Goal: Task Accomplishment & Management: Manage account settings

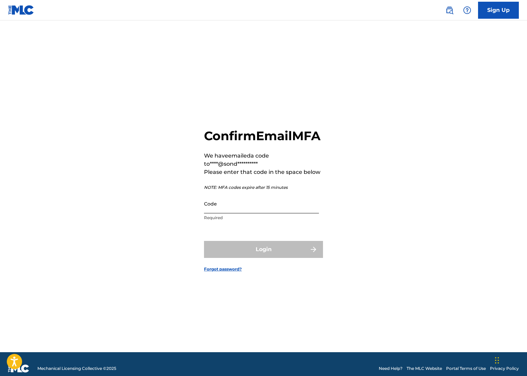
click at [250, 213] on input "Code" at bounding box center [261, 203] width 115 height 19
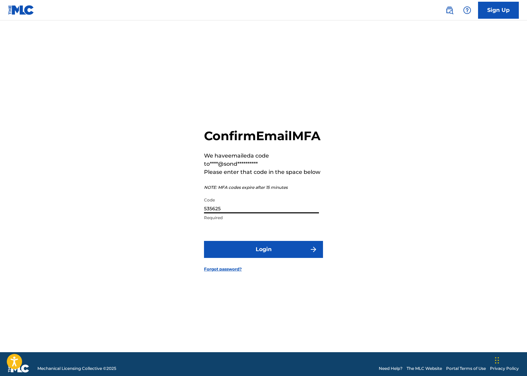
type input "535625"
click at [204, 241] on button "Login" at bounding box center [263, 249] width 119 height 17
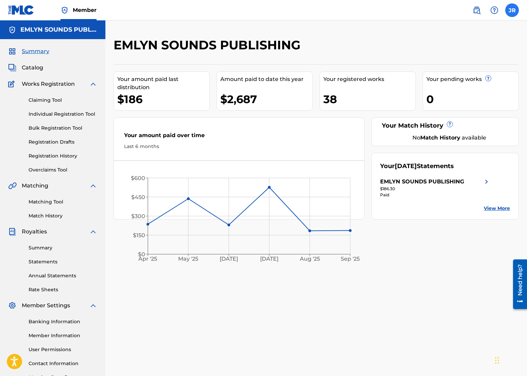
click at [516, 15] on label at bounding box center [512, 10] width 14 height 14
click at [512, 10] on input "JR [PERSON_NAME] [PERSON_NAME][EMAIL_ADDRESS][DOMAIN_NAME] Notification Prefere…" at bounding box center [512, 10] width 0 height 0
click at [448, 84] on link "Profile" at bounding box center [445, 85] width 14 height 6
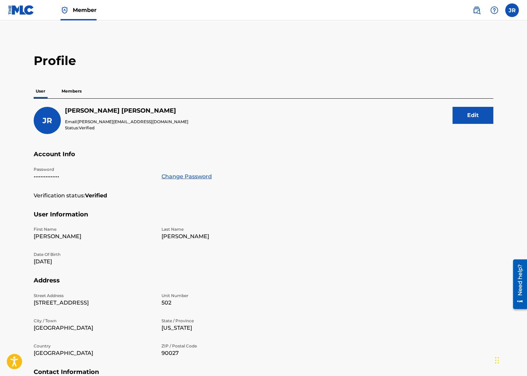
scroll to position [82, 0]
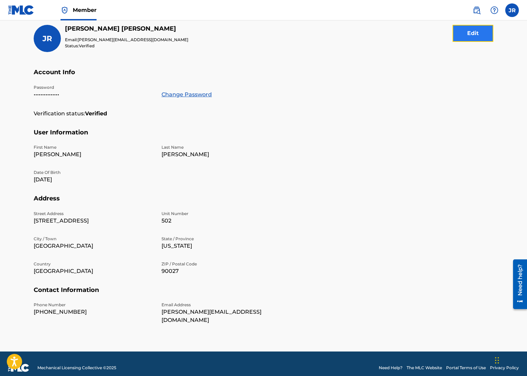
click at [473, 38] on button "Edit" at bounding box center [473, 33] width 41 height 17
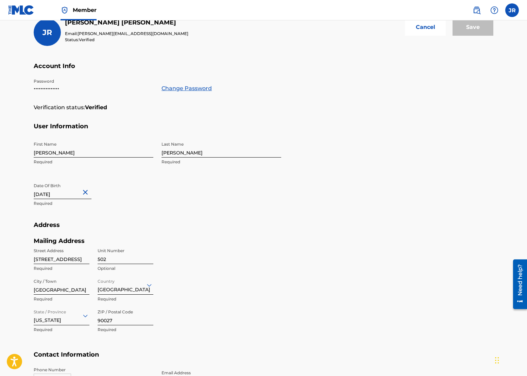
scroll to position [95, 0]
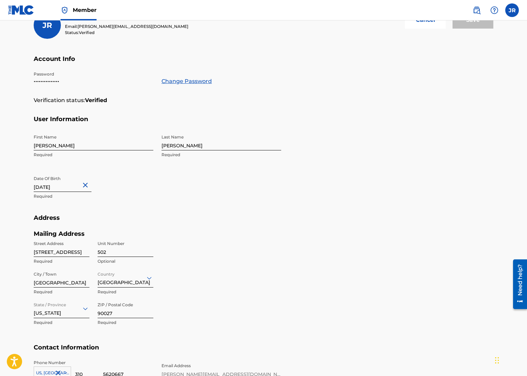
click at [53, 249] on input "[STREET_ADDRESS]" at bounding box center [62, 246] width 56 height 19
type input "[STREET_ADDRESS]"
type input "514E"
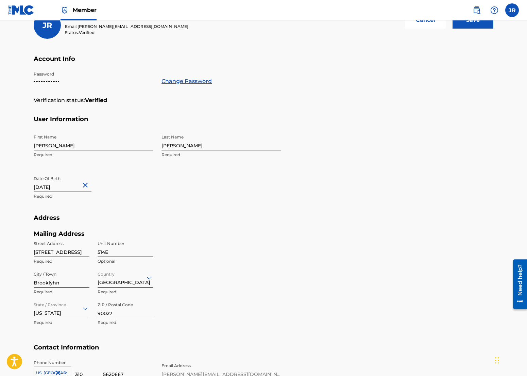
click at [63, 285] on input "Brooklyhn" at bounding box center [62, 277] width 56 height 19
type input "[GEOGRAPHIC_DATA]"
click at [57, 304] on div "option [US_STATE], selected. Select is focused ,type to refine list, press Down…" at bounding box center [62, 308] width 56 height 19
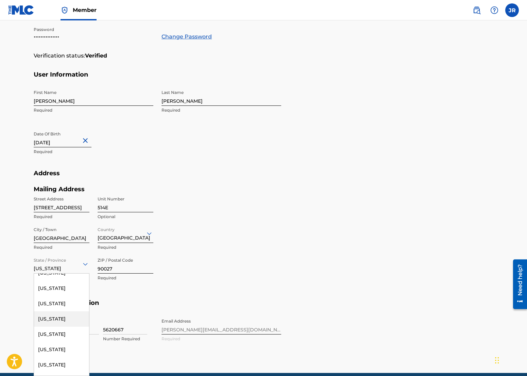
scroll to position [452, 0]
click at [51, 357] on div "[US_STATE]" at bounding box center [61, 348] width 55 height 15
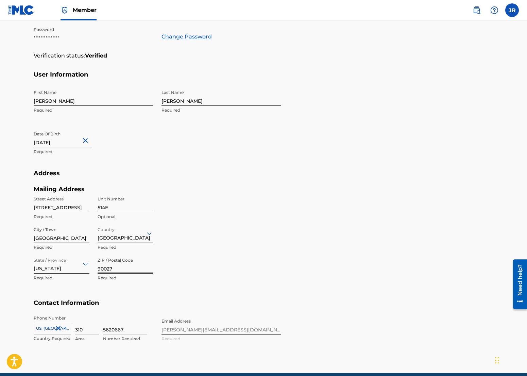
click at [132, 268] on input "90027" at bounding box center [126, 263] width 56 height 19
type input "11217"
click at [405, 268] on section "Address Mailing Address Street Address [STREET_ADDRESS] Required Country [GEOGR…" at bounding box center [264, 234] width 460 height 130
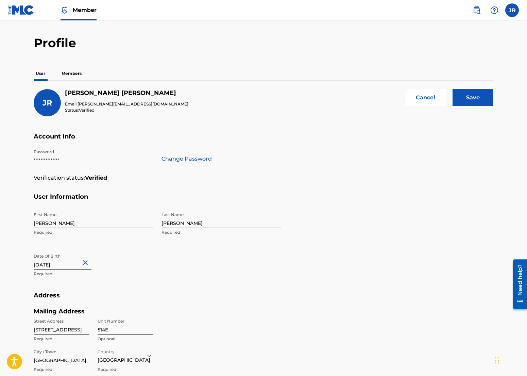
scroll to position [0, 0]
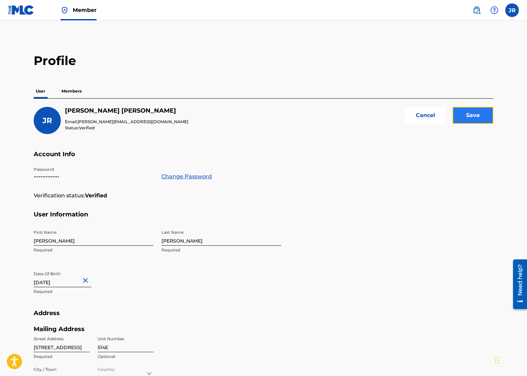
click at [486, 110] on input "Save" at bounding box center [473, 115] width 41 height 17
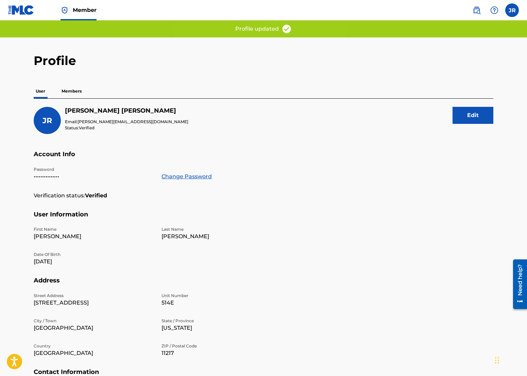
click at [73, 91] on p "Members" at bounding box center [72, 91] width 24 height 14
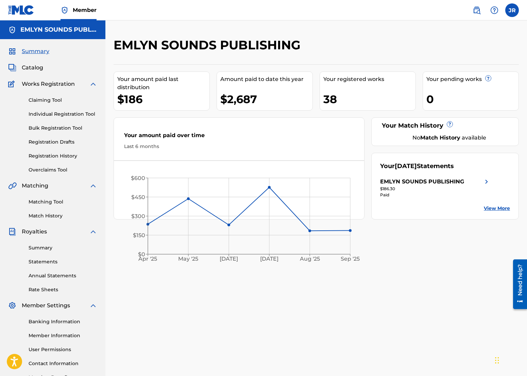
click at [96, 235] on img at bounding box center [93, 232] width 8 height 8
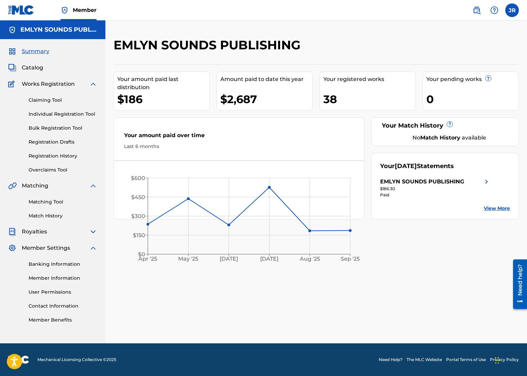
click at [94, 232] on img at bounding box center [93, 232] width 8 height 8
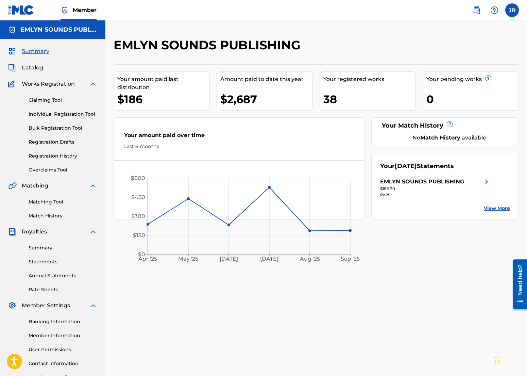
click at [94, 232] on img at bounding box center [93, 232] width 8 height 8
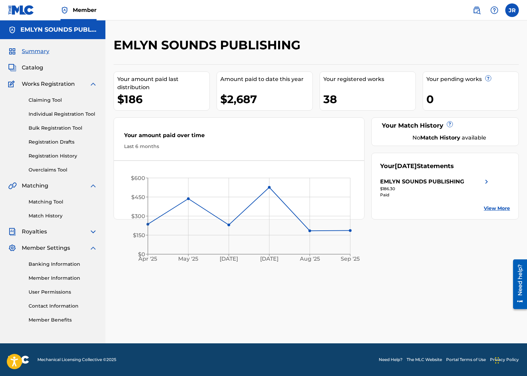
click at [94, 232] on img at bounding box center [93, 232] width 8 height 8
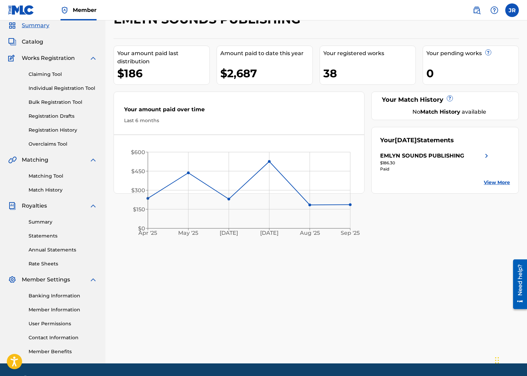
scroll to position [35, 0]
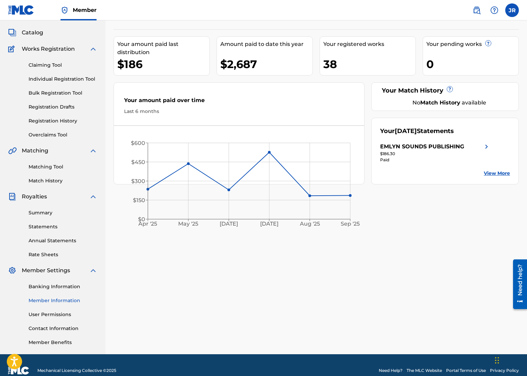
click at [58, 304] on link "Member Information" at bounding box center [63, 300] width 69 height 7
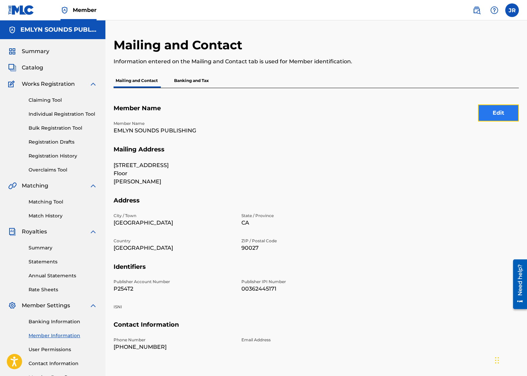
click at [498, 111] on button "Edit" at bounding box center [498, 112] width 41 height 17
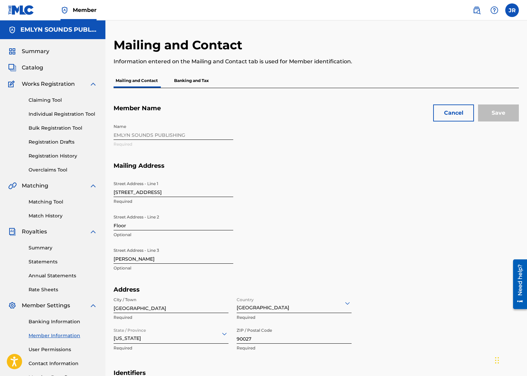
click at [161, 198] on div "Street Address - Line 1 [STREET_ADDRESS]" at bounding box center [174, 193] width 120 height 31
click at [162, 196] on input "[STREET_ADDRESS]" at bounding box center [174, 187] width 120 height 19
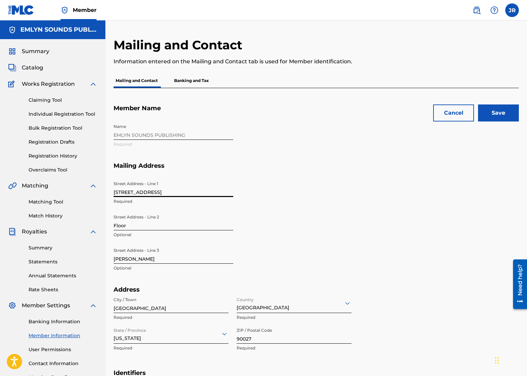
type input "[STREET_ADDRESS]"
type input "#514E"
type input "[GEOGRAPHIC_DATA]"
click at [155, 330] on div "[US_STATE]" at bounding box center [171, 333] width 115 height 19
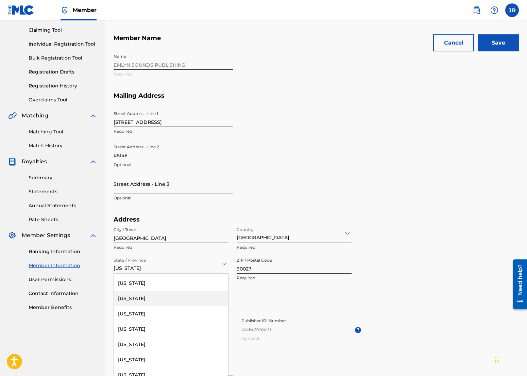
scroll to position [459, 0]
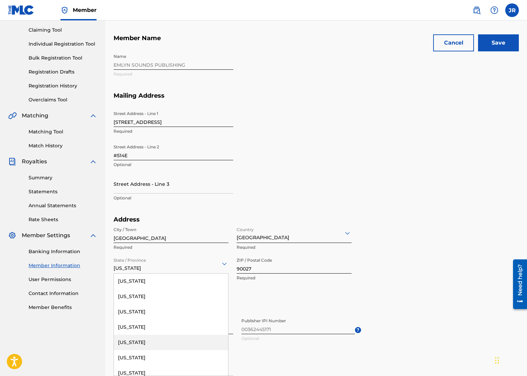
click at [157, 337] on div "[US_STATE]" at bounding box center [171, 342] width 114 height 15
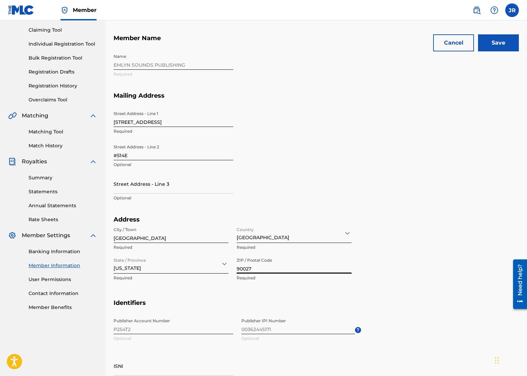
click at [266, 268] on input "90027" at bounding box center [294, 263] width 115 height 19
type input "11217"
click at [392, 245] on section "Address City / Town [GEOGRAPHIC_DATA] Required Country [GEOGRAPHIC_DATA] Requir…" at bounding box center [316, 257] width 405 height 83
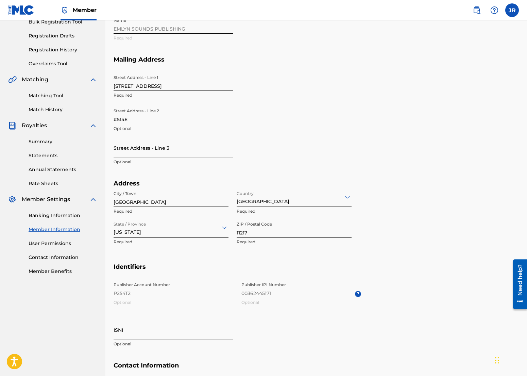
scroll to position [0, 0]
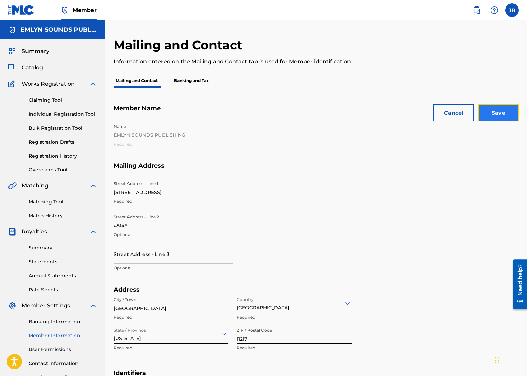
click at [482, 109] on input "Save" at bounding box center [498, 112] width 41 height 17
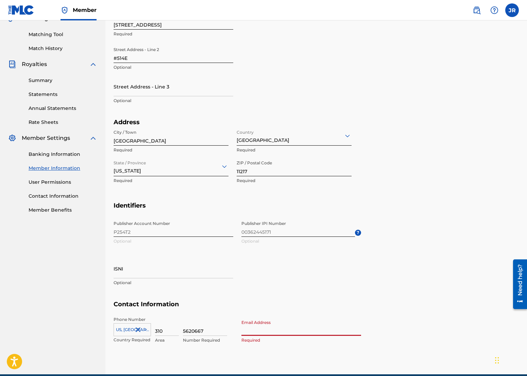
scroll to position [198, 0]
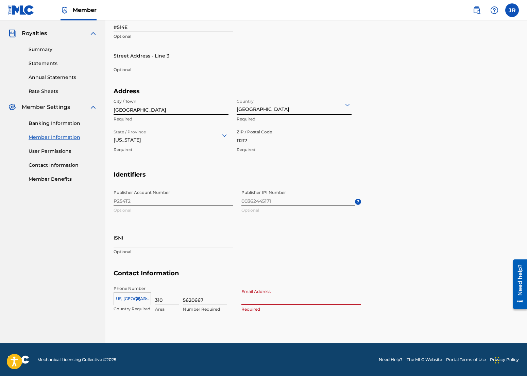
click at [290, 301] on input "Email Address" at bounding box center [301, 294] width 120 height 19
type input "[PERSON_NAME][EMAIL_ADDRESS][DOMAIN_NAME]"
click at [401, 195] on section "Identifiers Publisher Account Number P254T2 Optional Publisher IPI Number 00362…" at bounding box center [316, 220] width 405 height 99
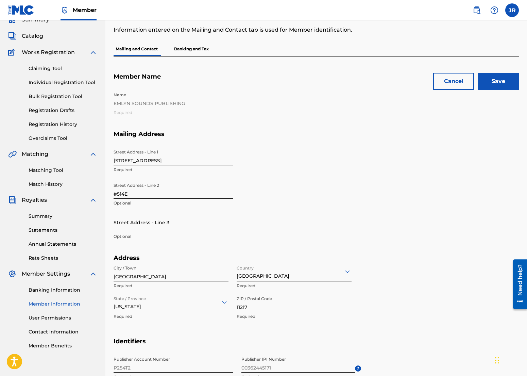
scroll to position [0, 0]
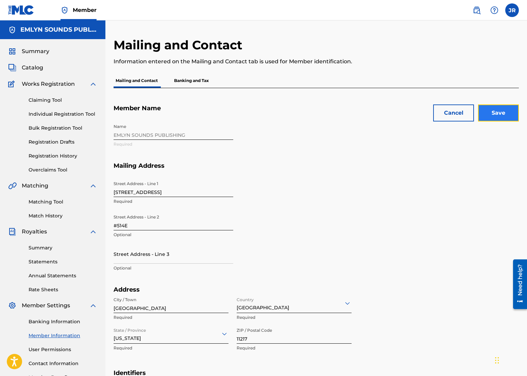
click at [489, 108] on input "Save" at bounding box center [498, 112] width 41 height 17
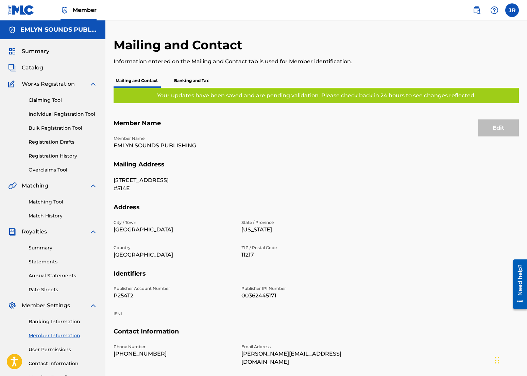
click at [204, 80] on p "Banking and Tax" at bounding box center [191, 80] width 39 height 14
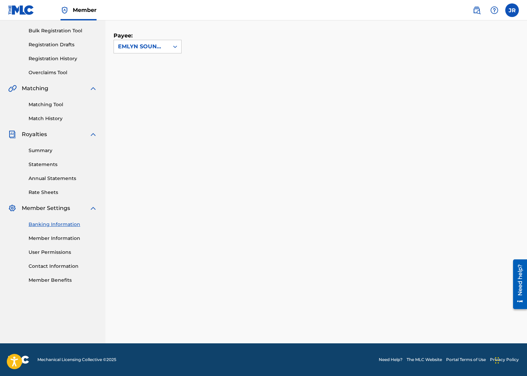
scroll to position [46, 0]
